Goal: Task Accomplishment & Management: Complete application form

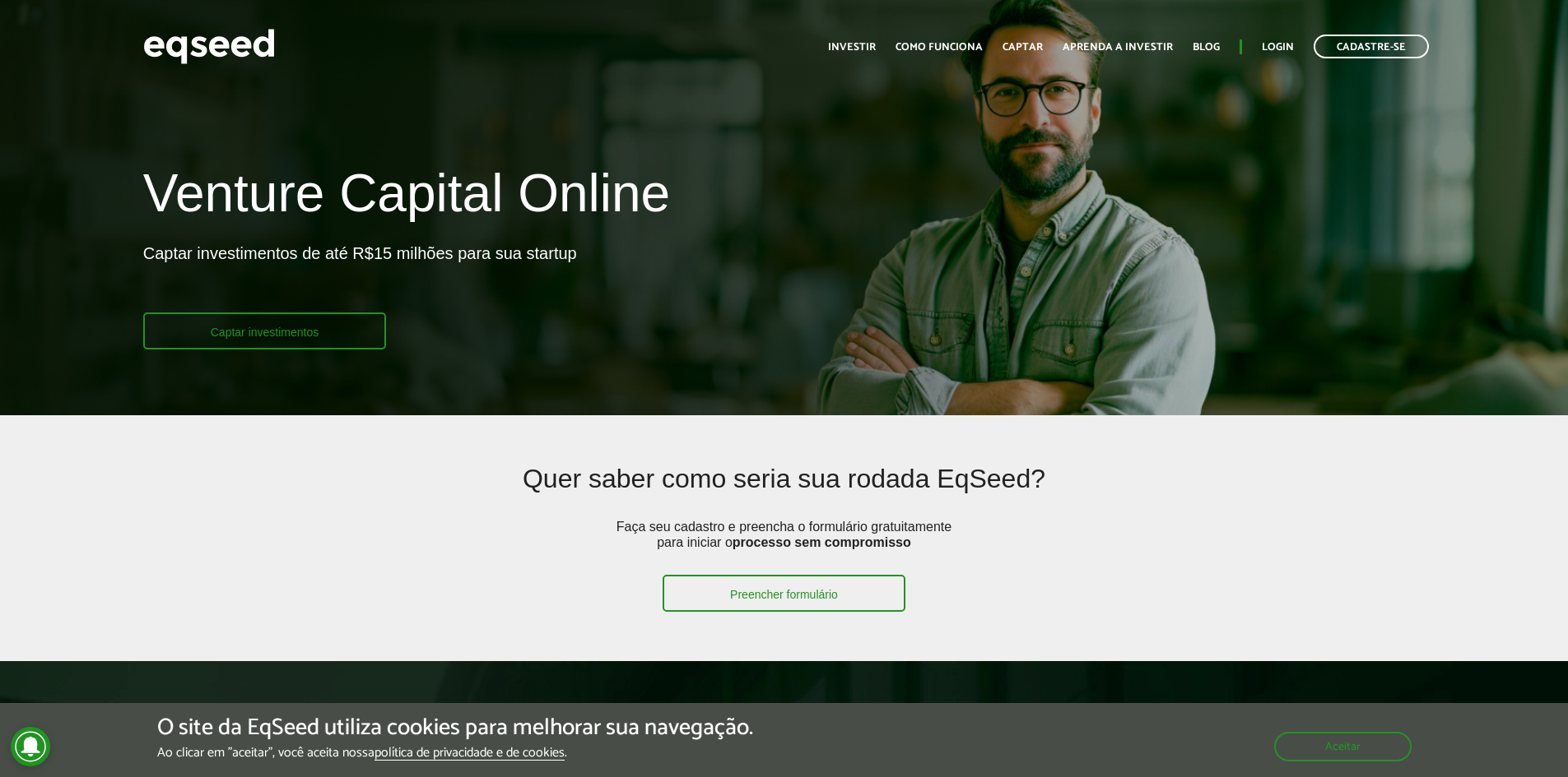
drag, startPoint x: 0, startPoint y: 0, endPoint x: 330, endPoint y: 344, distance: 476.7
click at [330, 344] on link "Captar investimentos" at bounding box center [264, 331] width 244 height 37
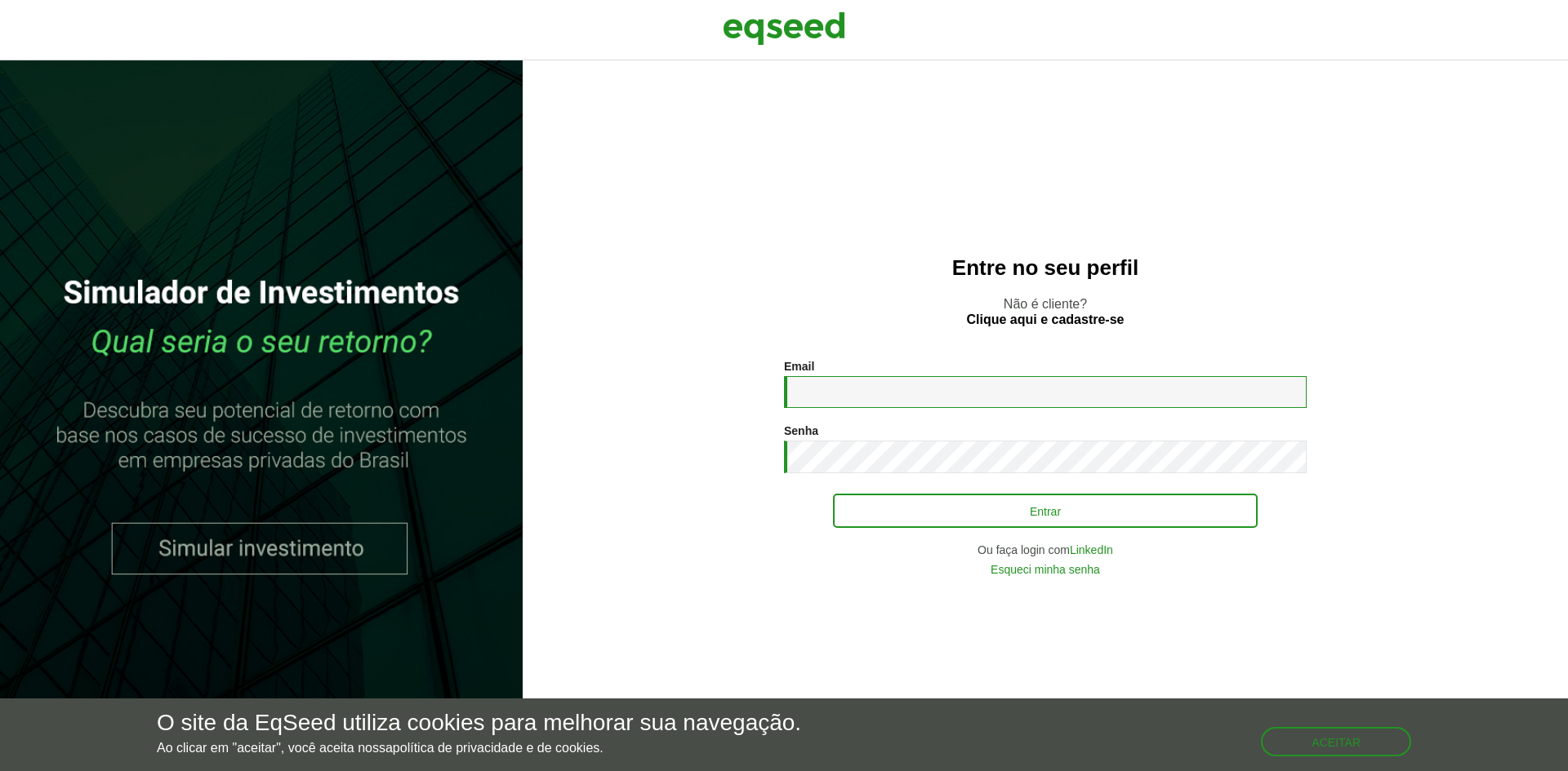
type input "**********"
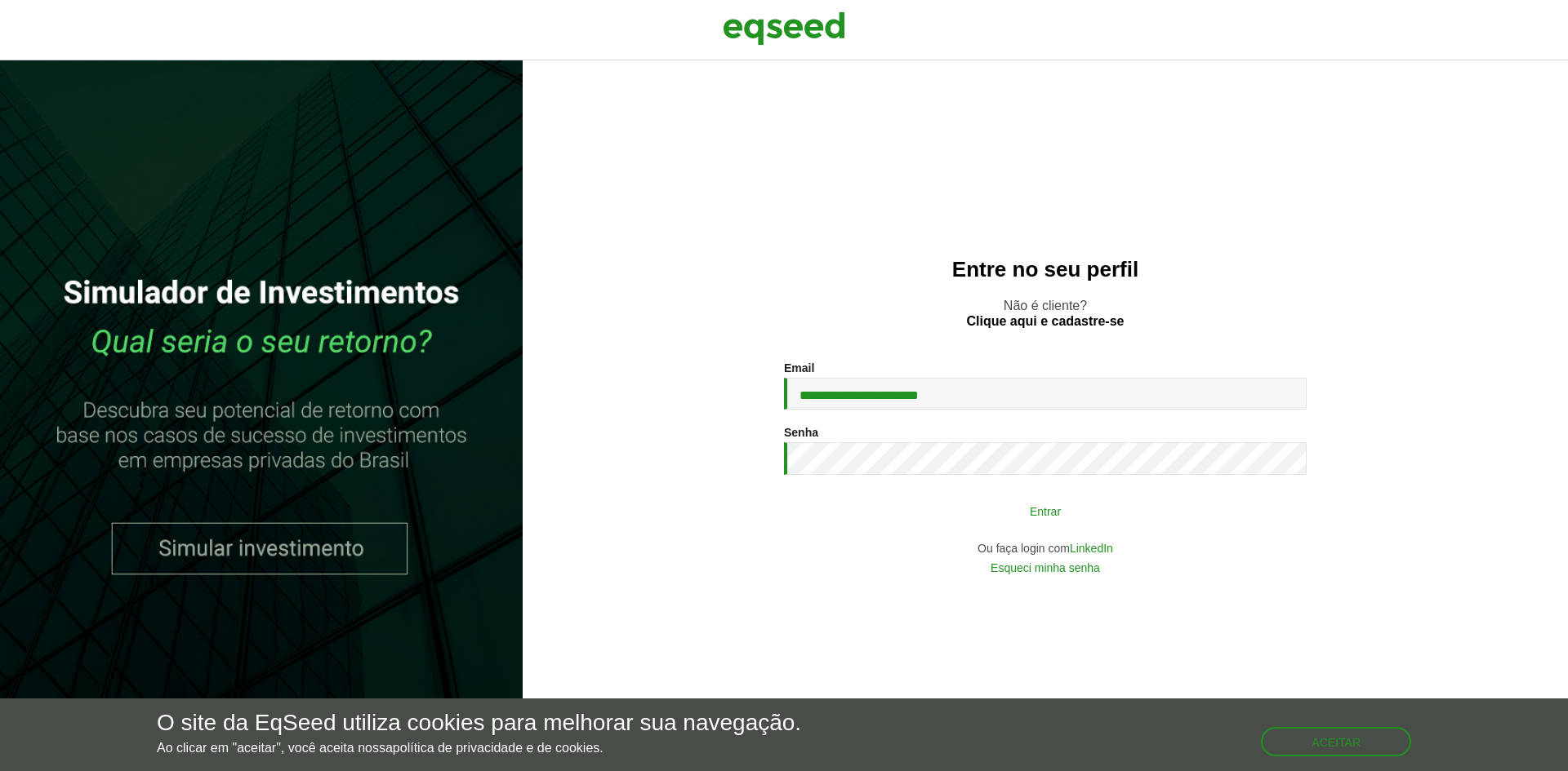
click at [1017, 519] on button "Entrar" at bounding box center [1045, 511] width 425 height 31
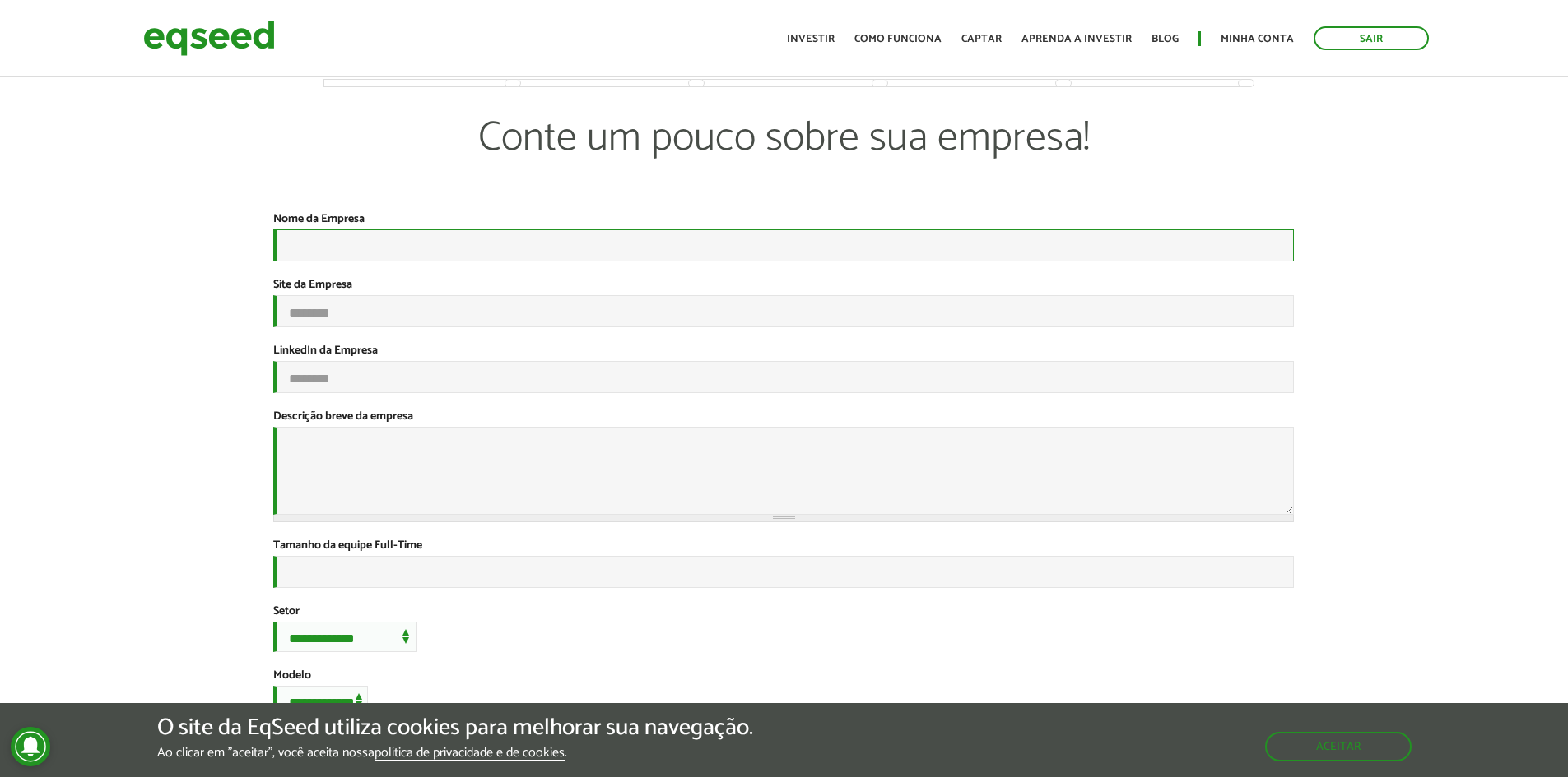
click at [395, 262] on input "Nome da Empresa *" at bounding box center [783, 245] width 1020 height 32
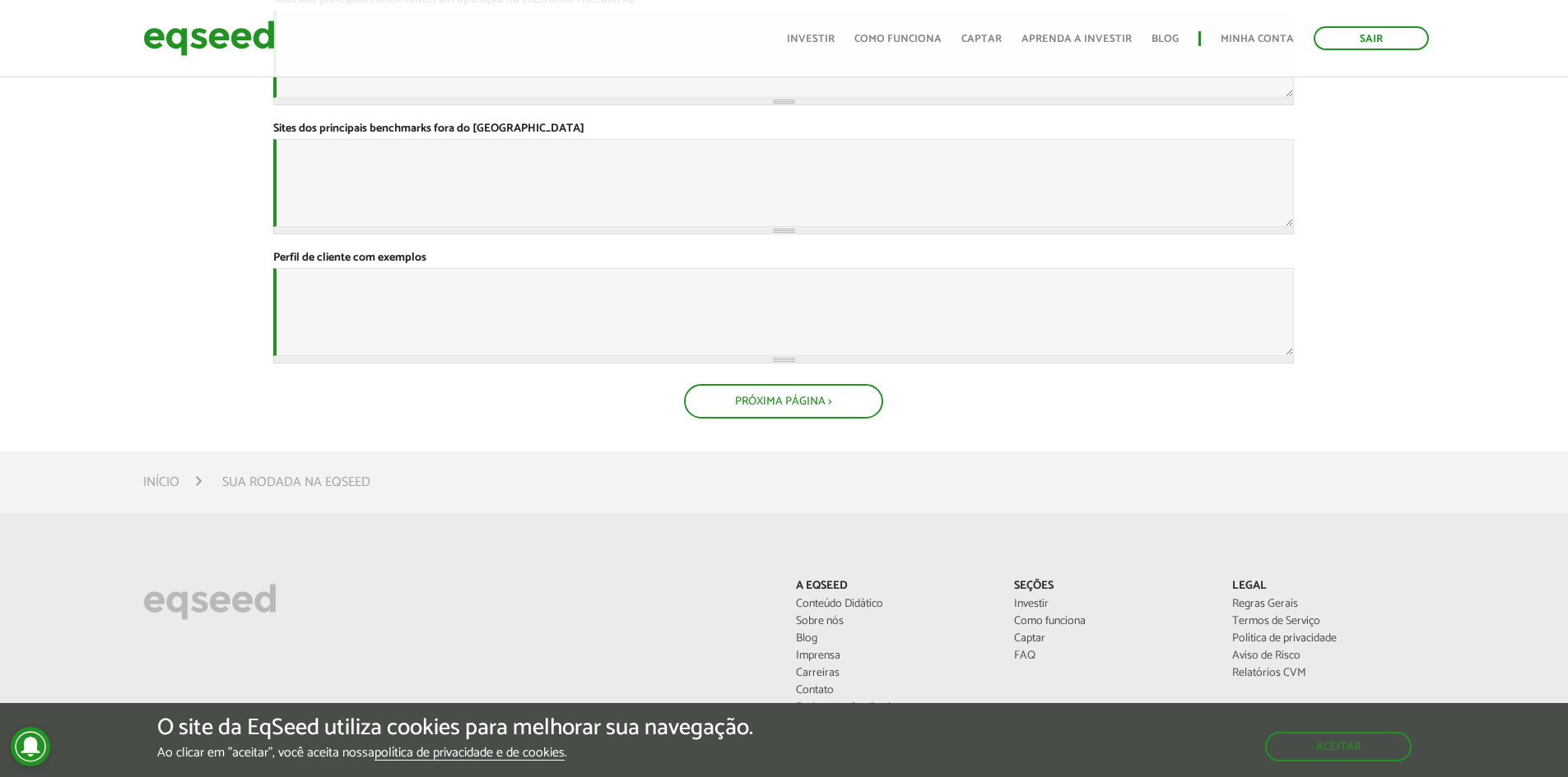
scroll to position [658, 0]
